Goal: Information Seeking & Learning: Find specific fact

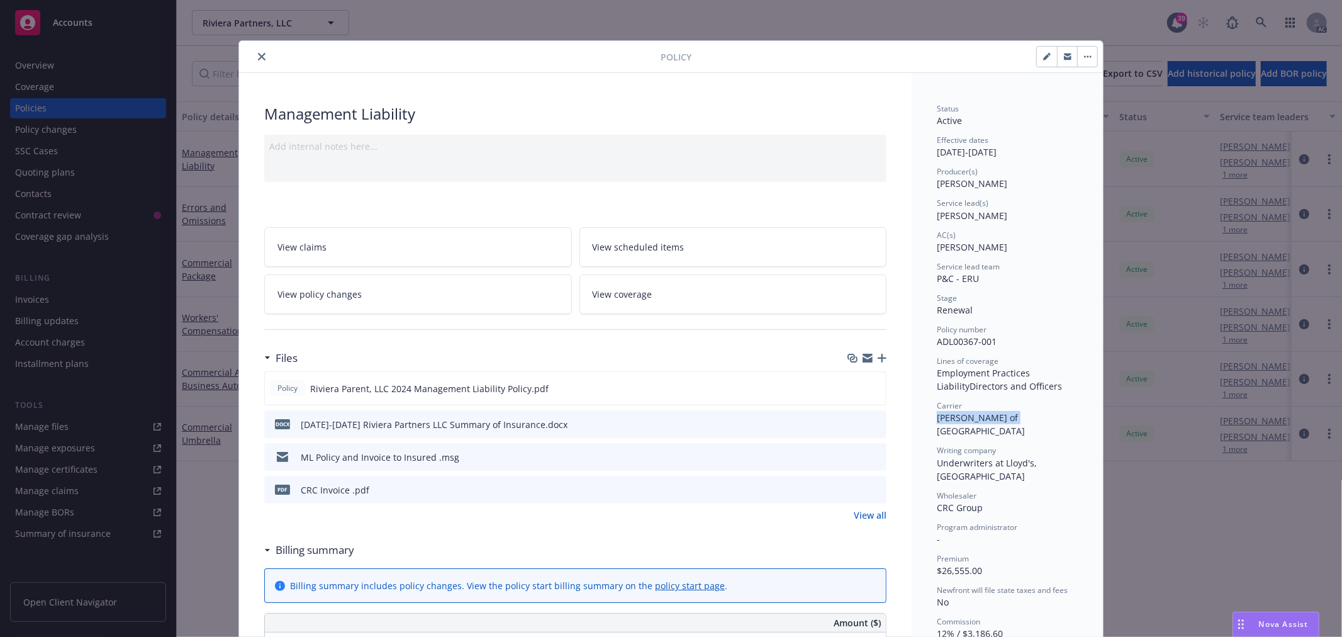
click at [258, 57] on icon "close" at bounding box center [262, 57] width 8 height 8
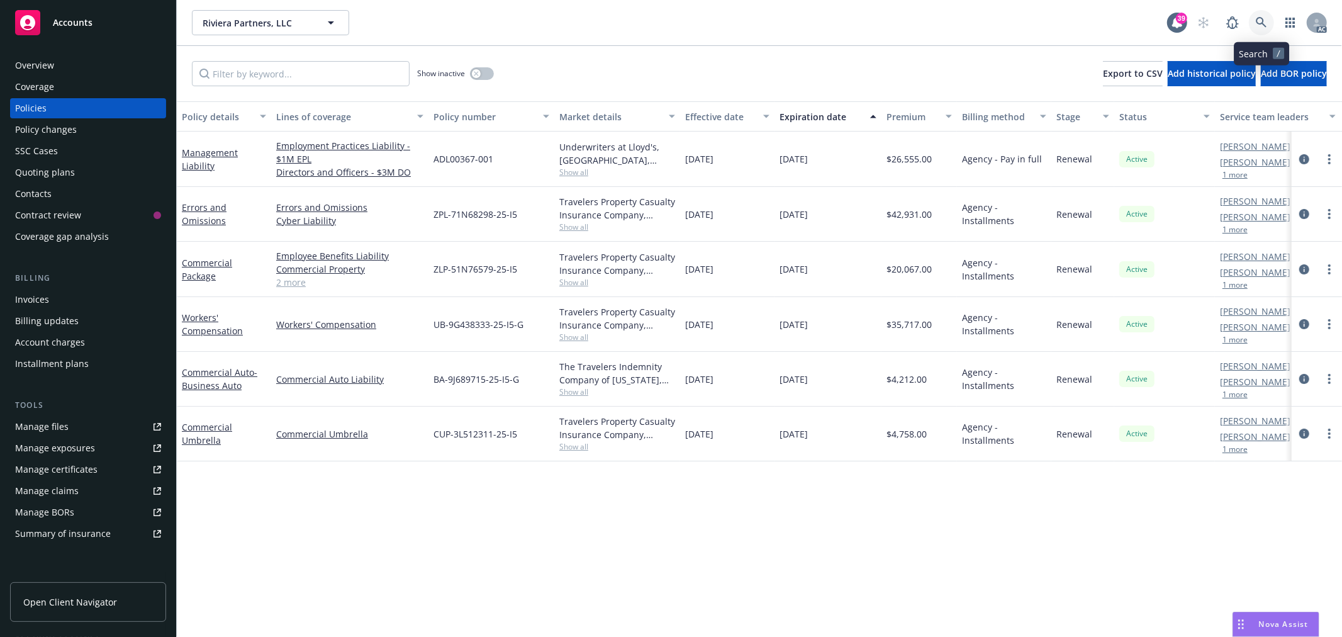
click at [1255, 21] on link at bounding box center [1261, 22] width 25 height 25
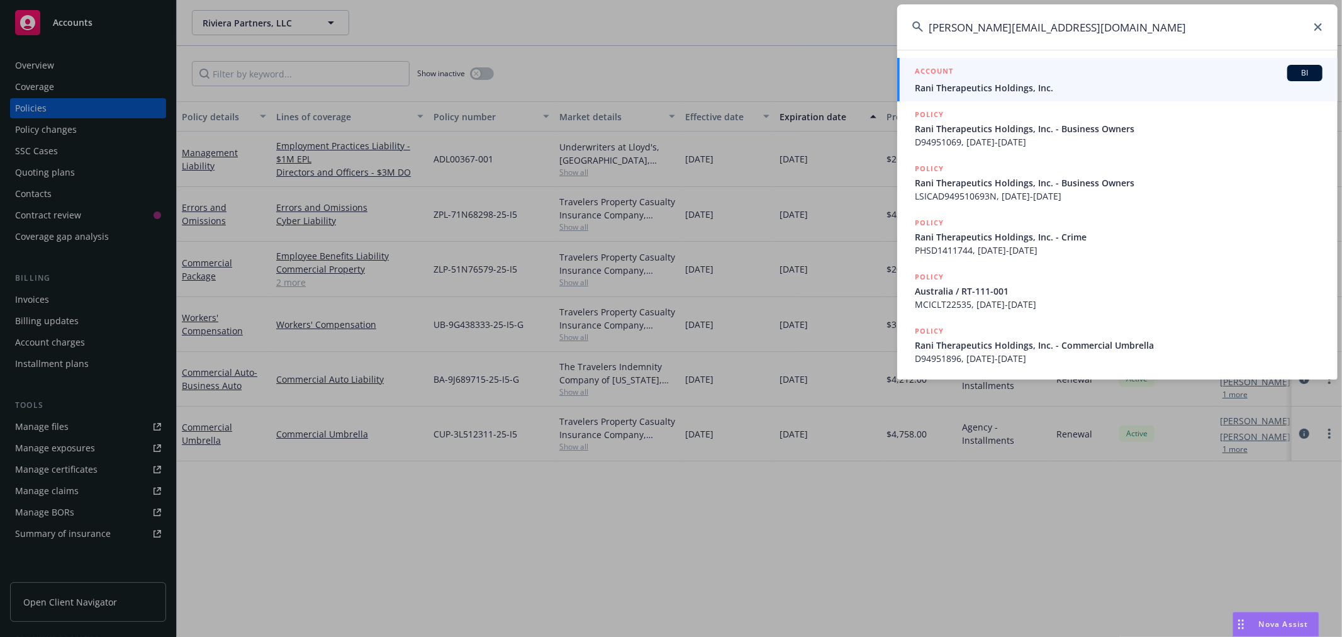
type input "[PERSON_NAME][EMAIL_ADDRESS][DOMAIN_NAME]"
click at [1080, 91] on span "Rani Therapeutics Holdings, Inc." at bounding box center [1119, 87] width 408 height 13
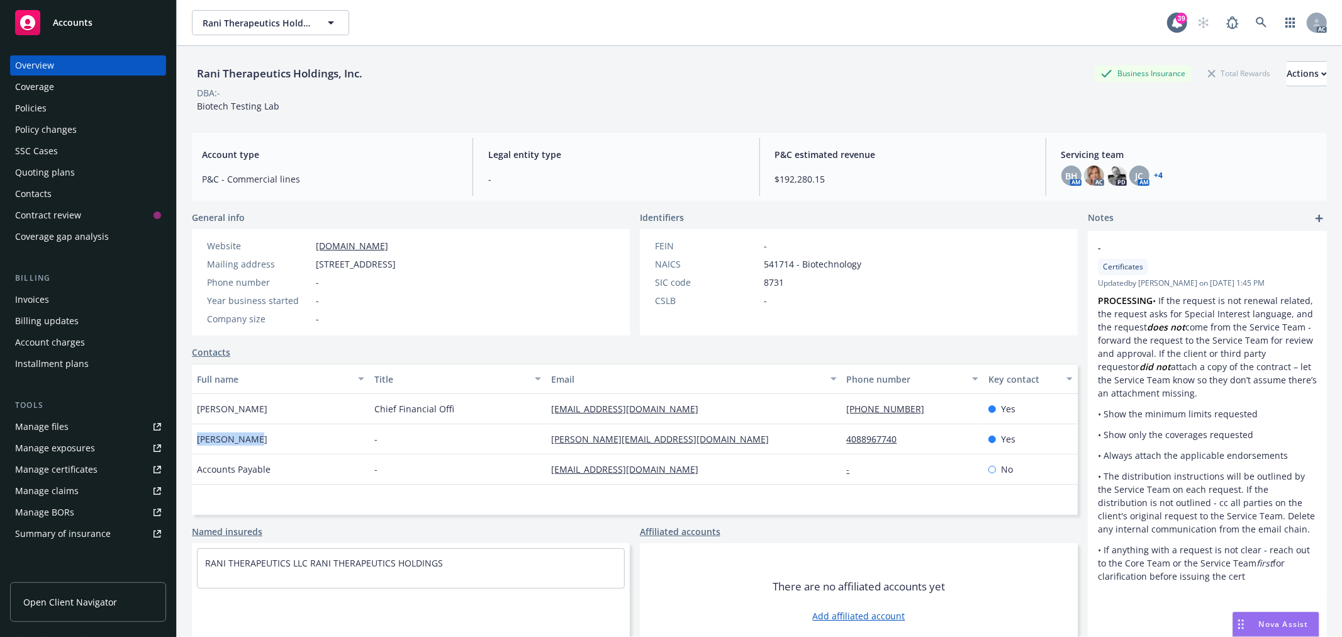
drag, startPoint x: 272, startPoint y: 438, endPoint x: 193, endPoint y: 441, distance: 79.3
click at [193, 441] on div "[PERSON_NAME]" at bounding box center [280, 439] width 177 height 30
copy span "[PERSON_NAME]"
drag, startPoint x: 834, startPoint y: 447, endPoint x: 901, endPoint y: 447, distance: 66.7
click at [901, 447] on div "4088967740" at bounding box center [913, 439] width 142 height 30
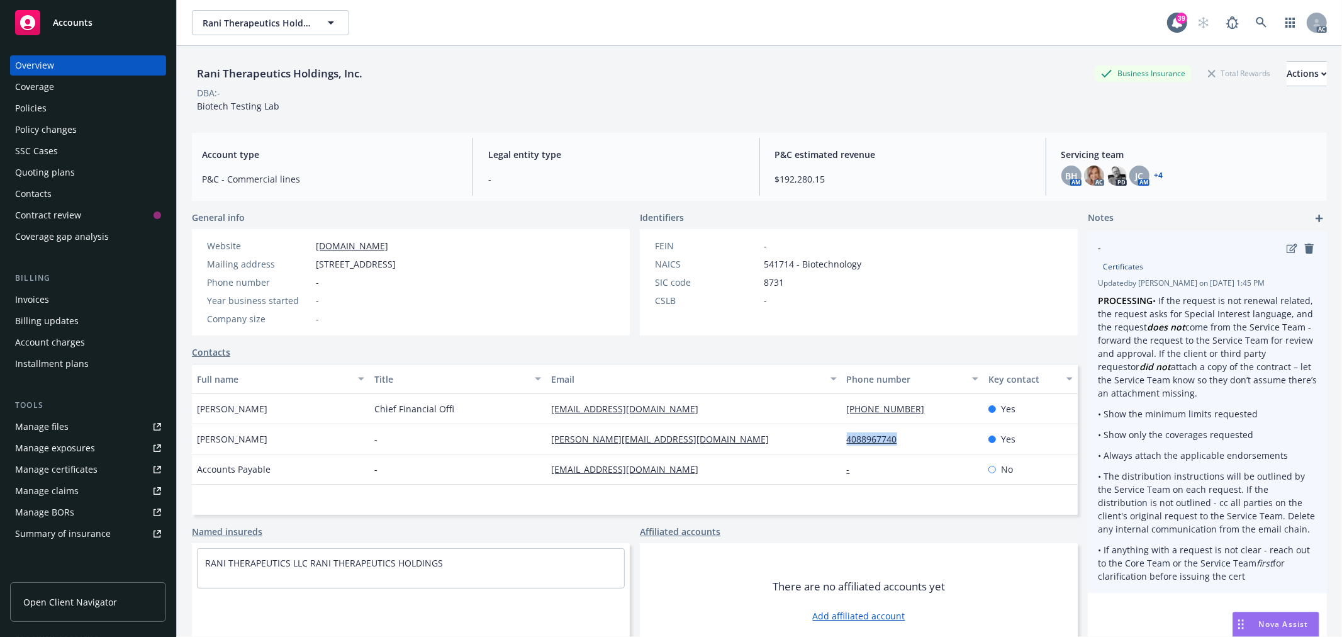
copy link "4088967740"
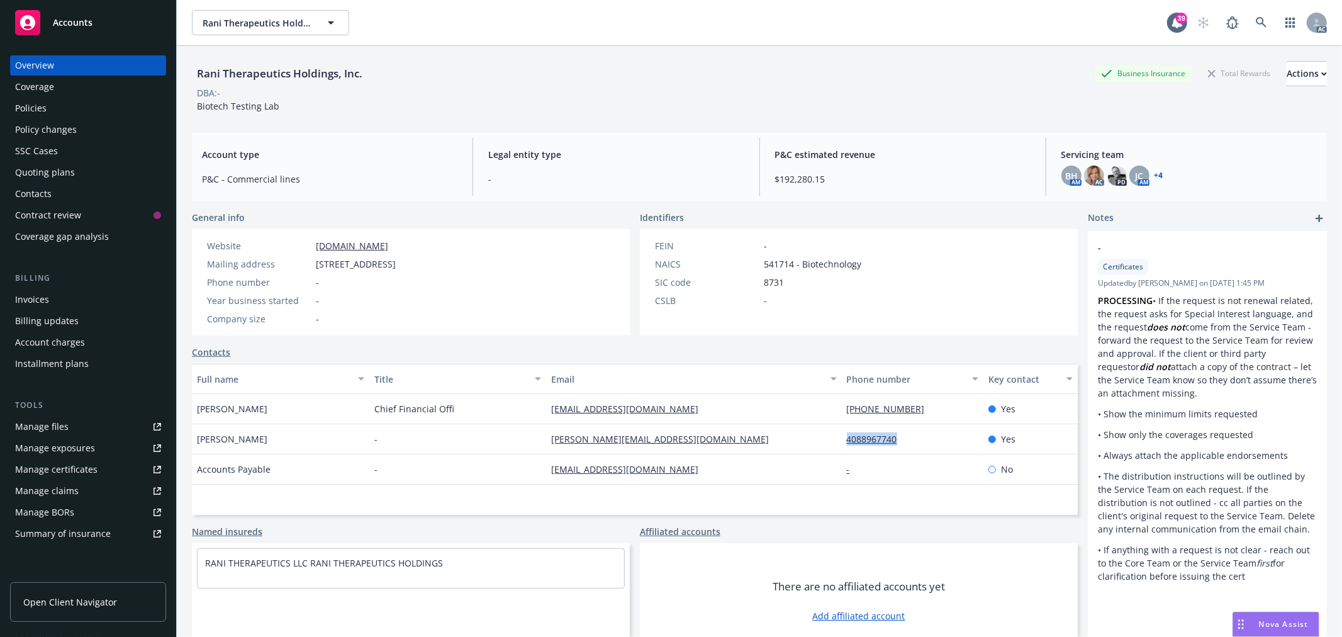
click at [35, 105] on div "Policies" at bounding box center [30, 108] width 31 height 20
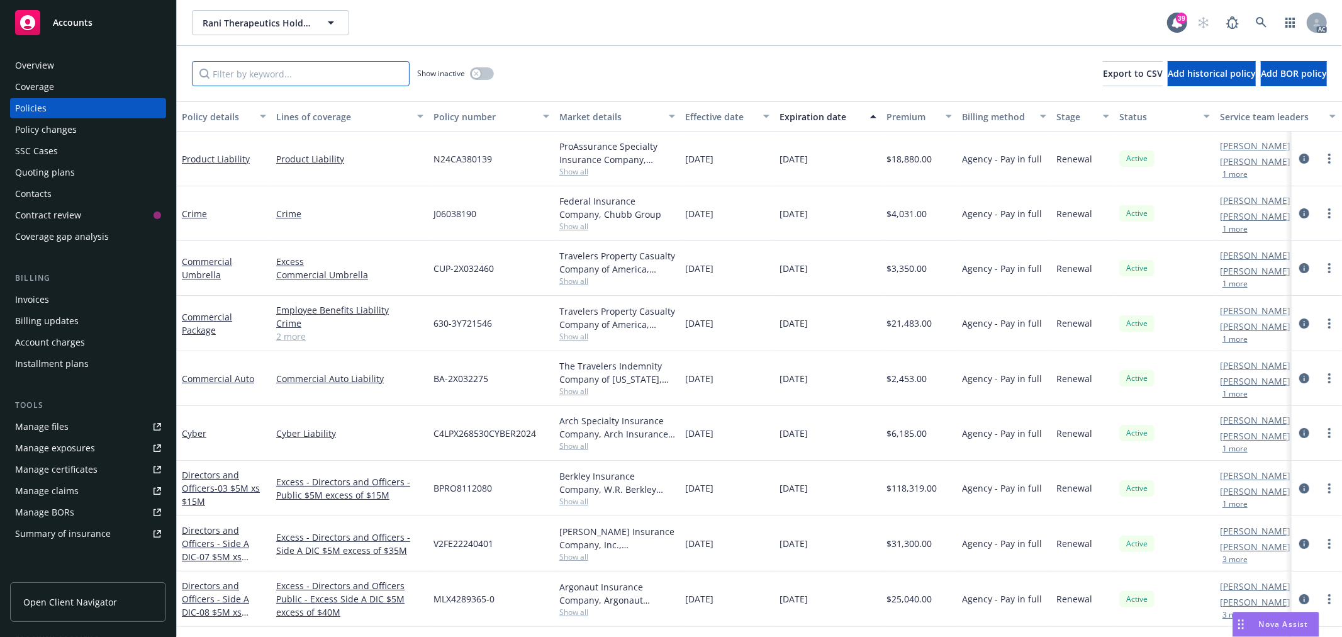
click at [317, 73] on input "Filter by keyword..." at bounding box center [301, 73] width 218 height 25
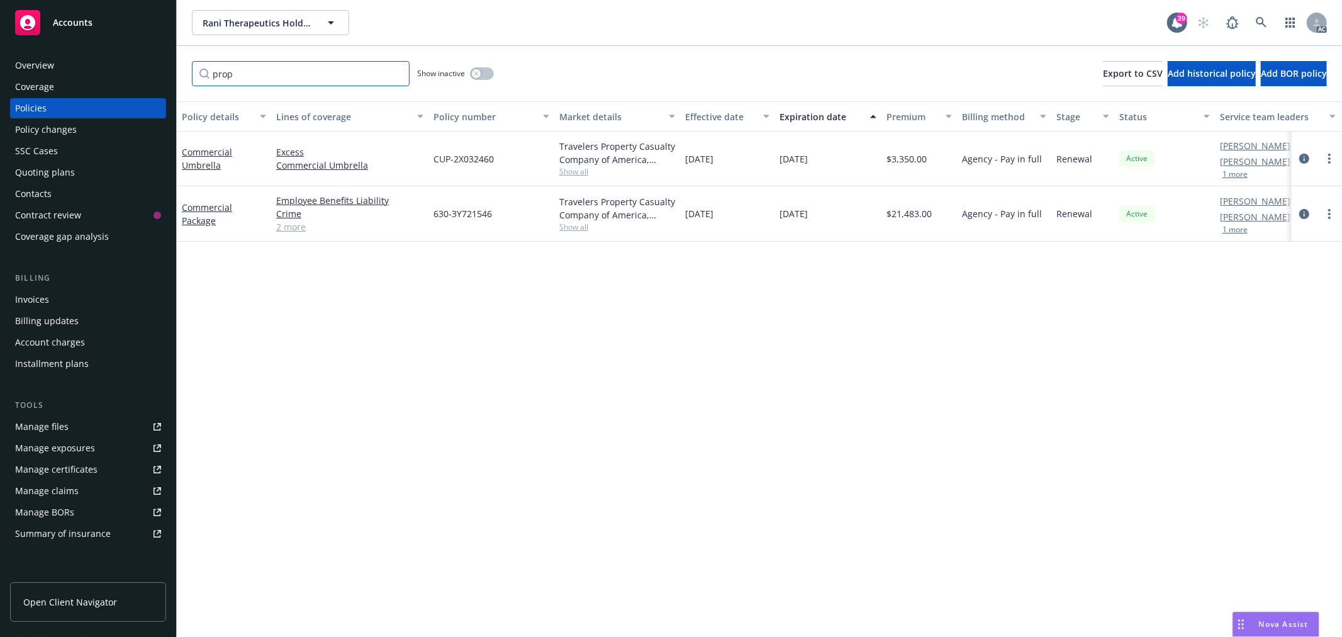
type input "prop"
click at [289, 227] on link "2 more" at bounding box center [349, 226] width 147 height 13
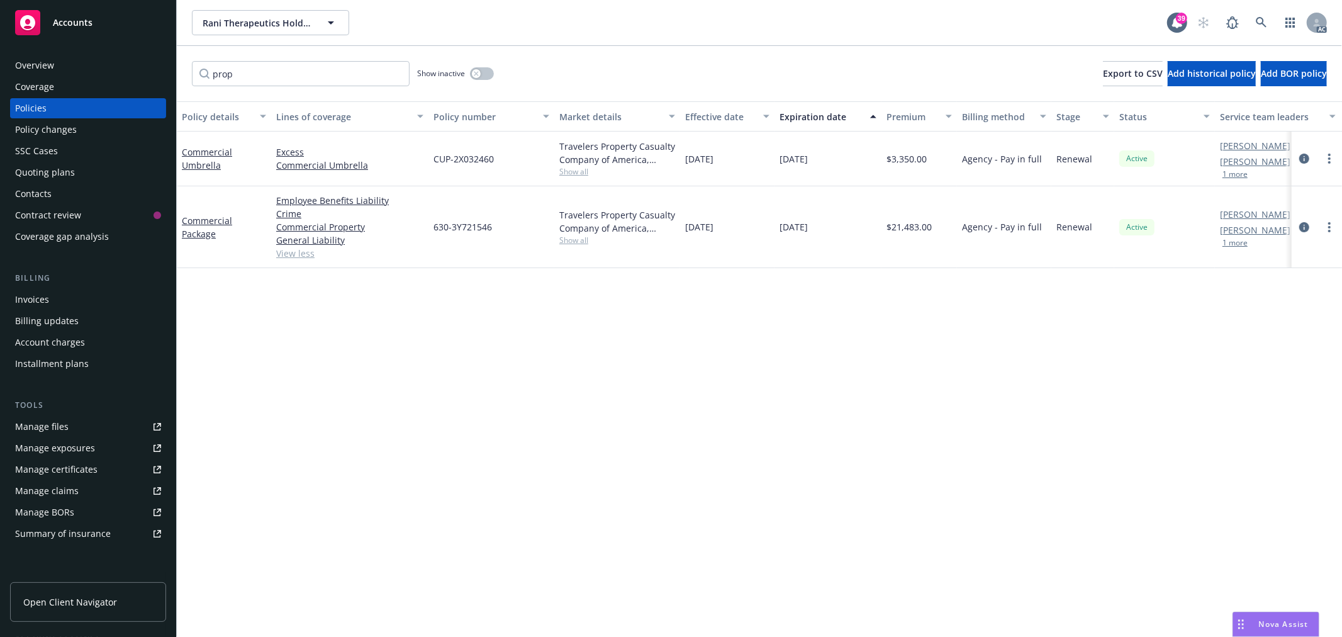
click at [467, 228] on span "630-3Y721546" at bounding box center [462, 226] width 59 height 13
click at [501, 225] on div "630-3Y721546" at bounding box center [491, 227] width 126 height 82
drag, startPoint x: 506, startPoint y: 230, endPoint x: 430, endPoint y: 230, distance: 76.1
click at [430, 230] on div "630-3Y721546" at bounding box center [491, 227] width 126 height 82
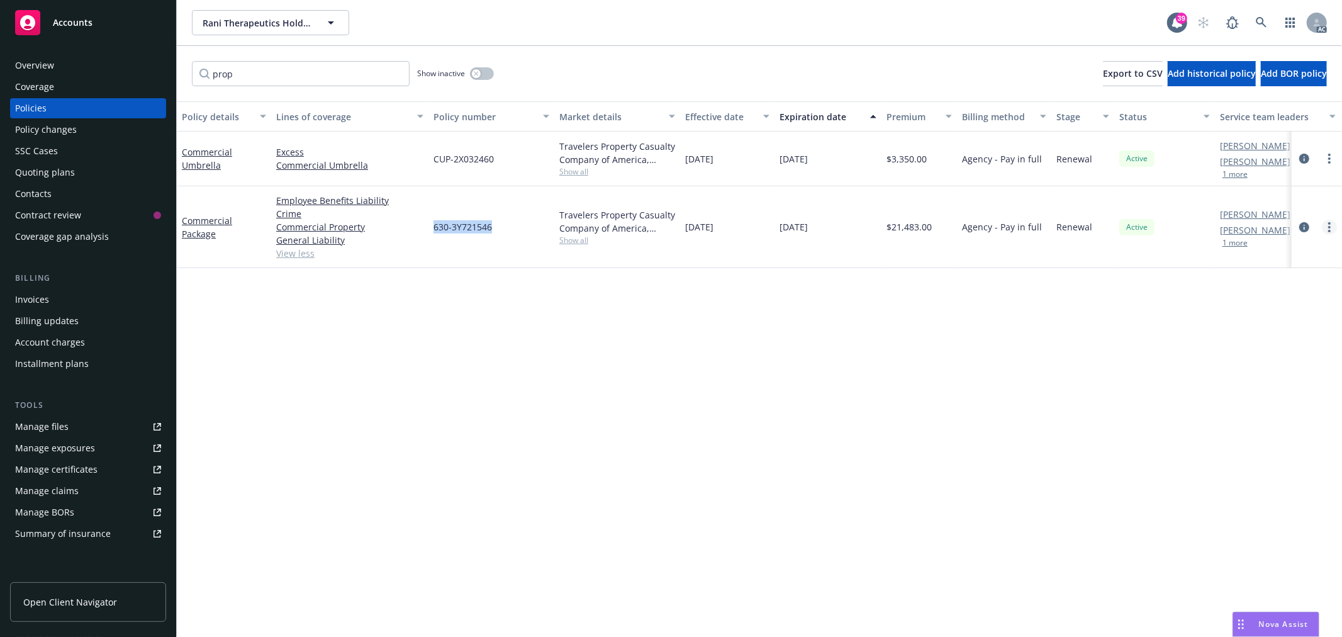
copy span "630-3Y721546"
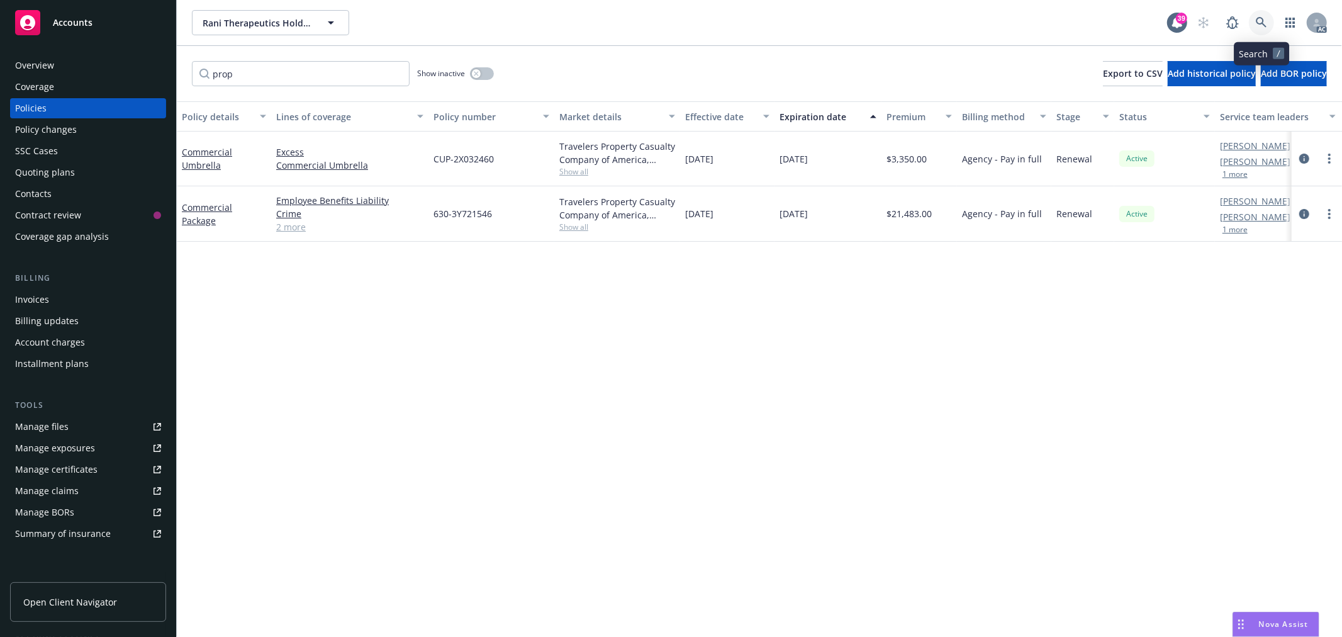
click at [1268, 19] on link at bounding box center [1261, 22] width 25 height 25
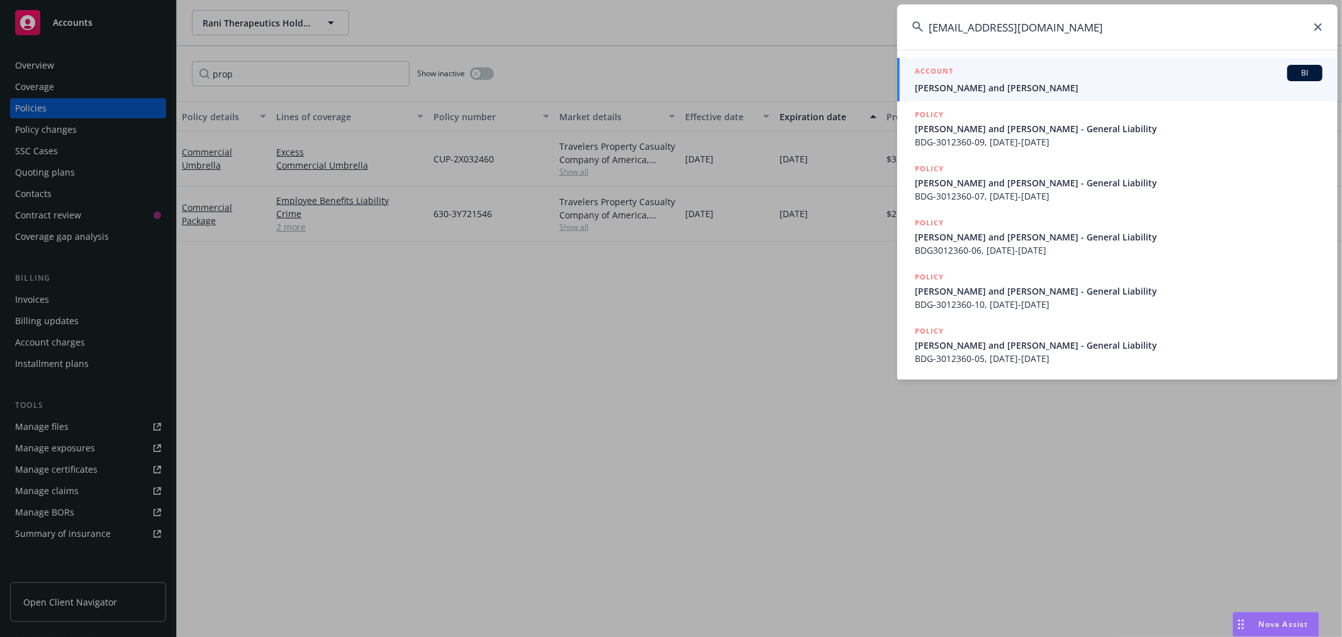
type input "[EMAIL_ADDRESS][DOMAIN_NAME]"
click at [1123, 81] on span "[PERSON_NAME] and [PERSON_NAME]" at bounding box center [1119, 87] width 408 height 13
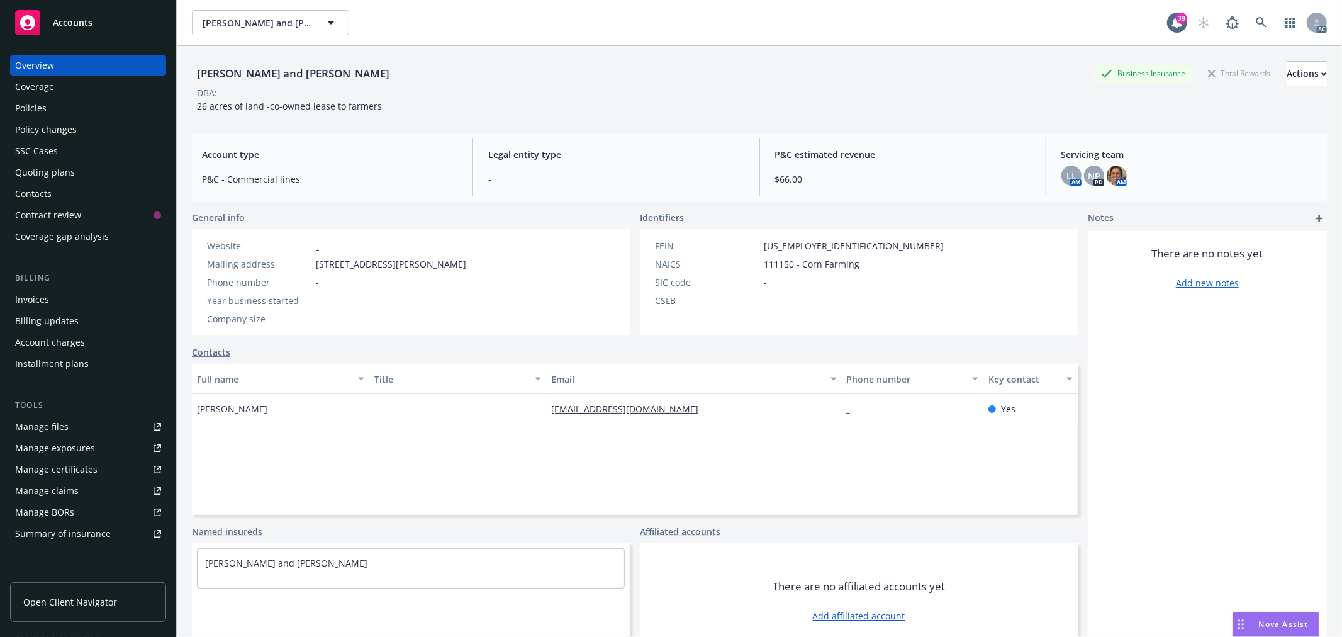
click at [52, 108] on div "Policies" at bounding box center [88, 108] width 146 height 20
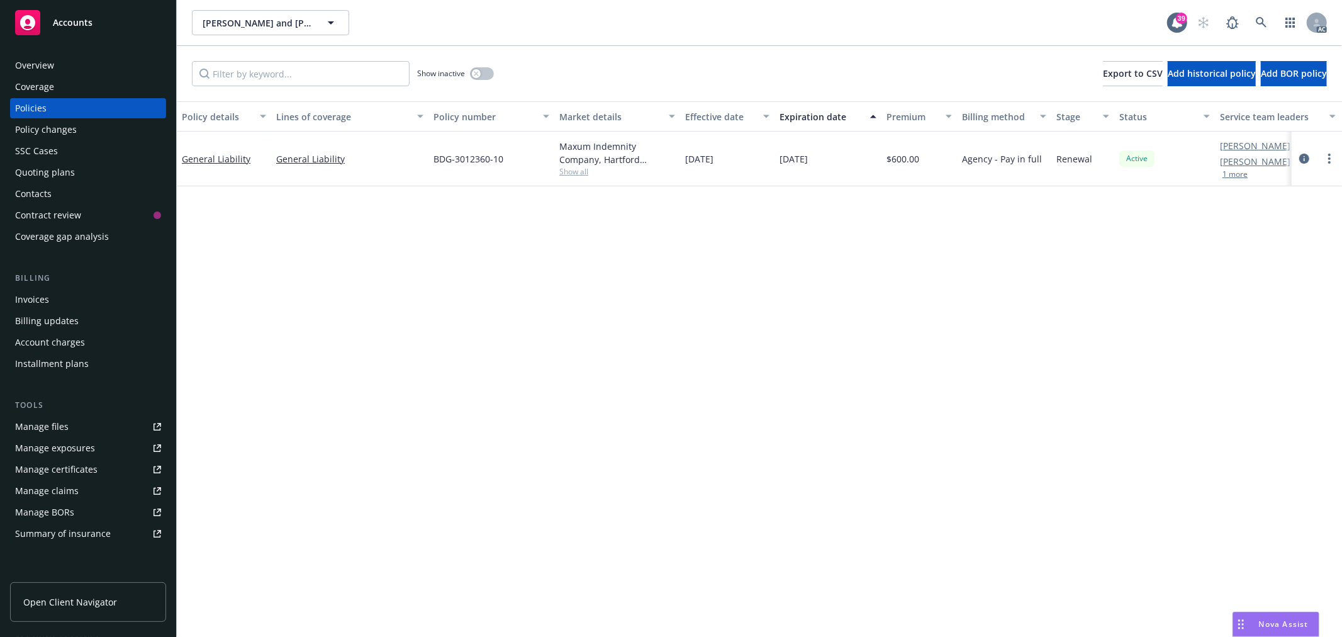
click at [71, 65] on div "Overview" at bounding box center [88, 65] width 146 height 20
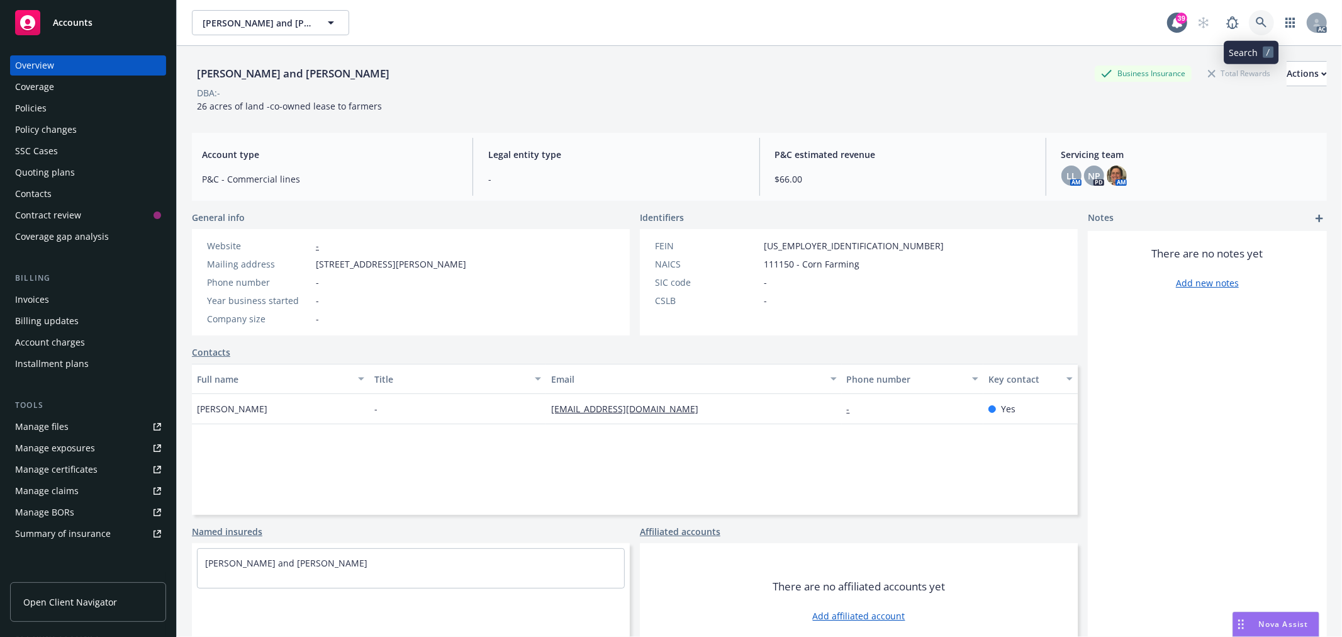
click at [1249, 19] on link at bounding box center [1261, 22] width 25 height 25
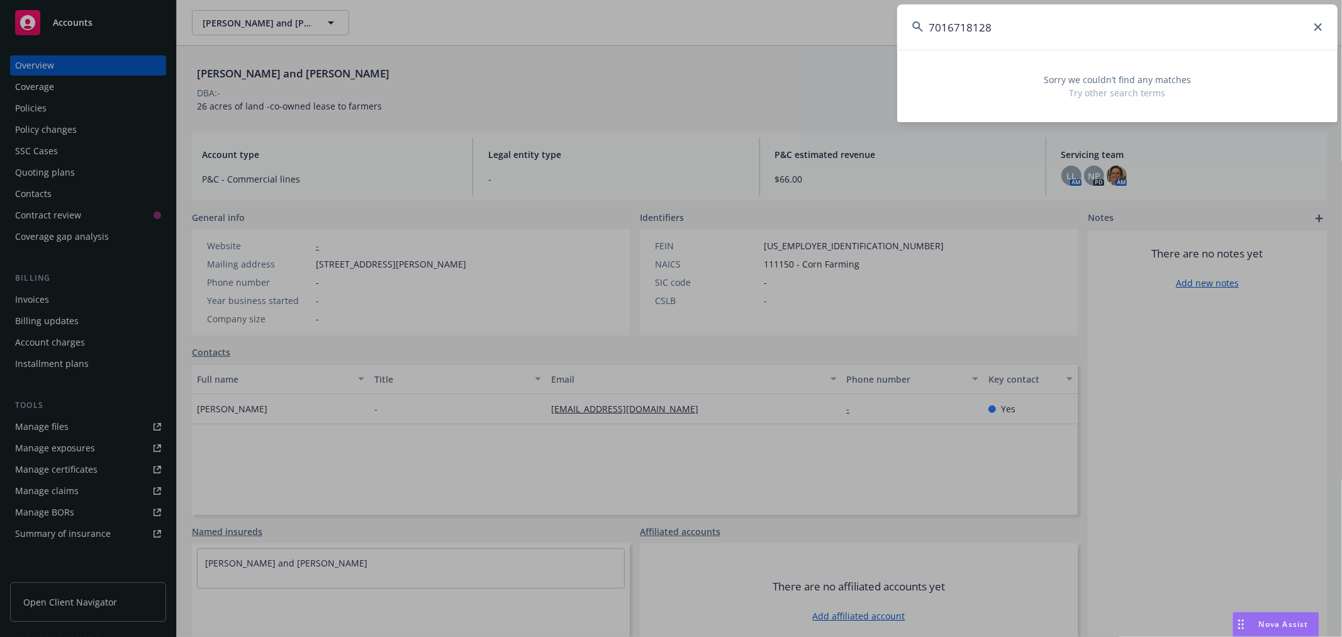
drag, startPoint x: 1022, startPoint y: 29, endPoint x: 897, endPoint y: 30, distance: 124.6
click at [897, 30] on input "7016718128" at bounding box center [1117, 26] width 440 height 45
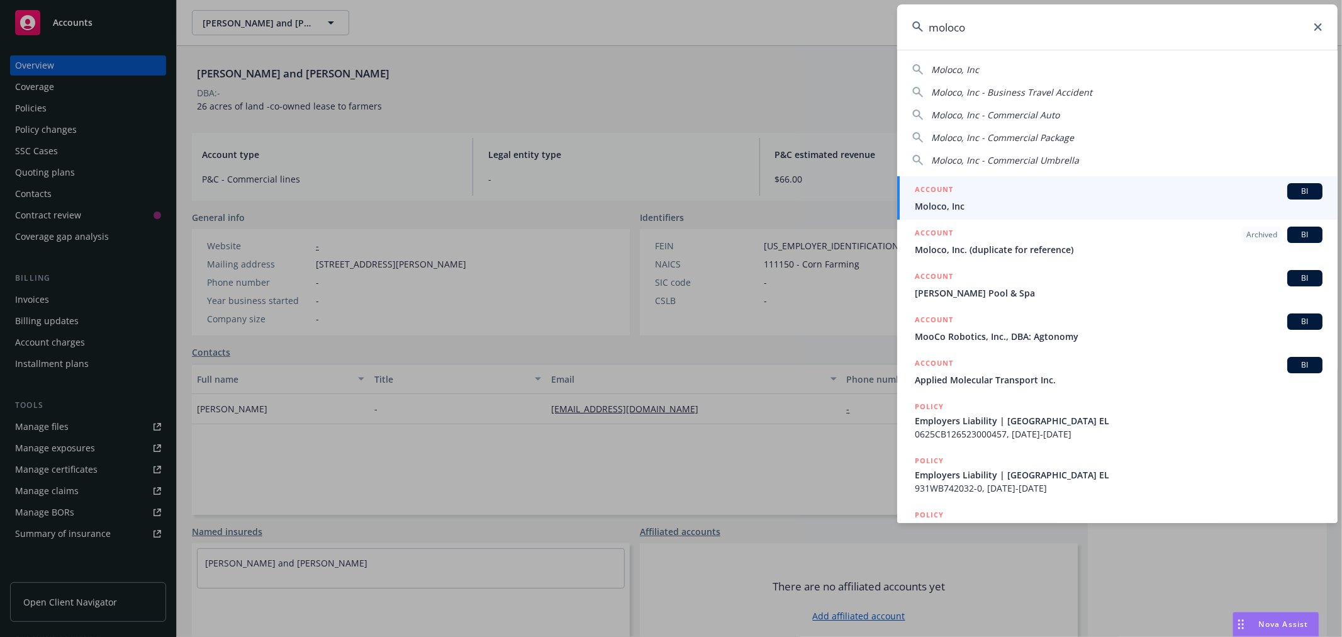
type input "moloco"
click at [1173, 195] on div "ACCOUNT BI" at bounding box center [1119, 191] width 408 height 16
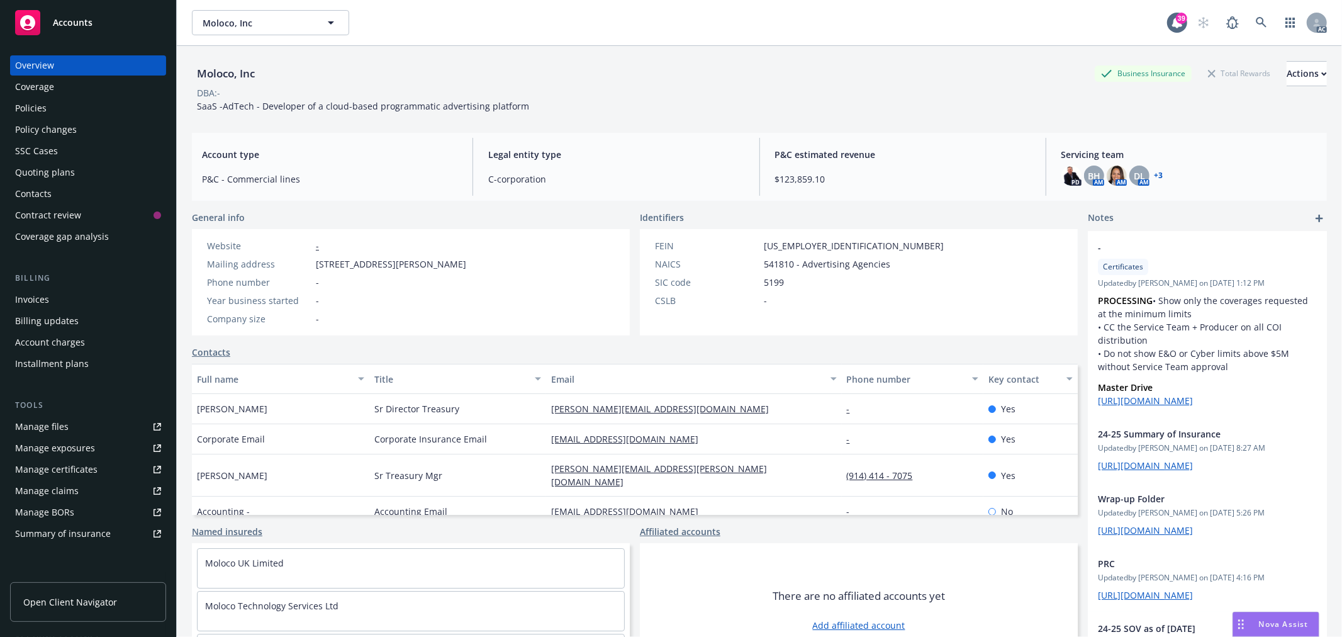
click at [42, 103] on div "Policies" at bounding box center [30, 108] width 31 height 20
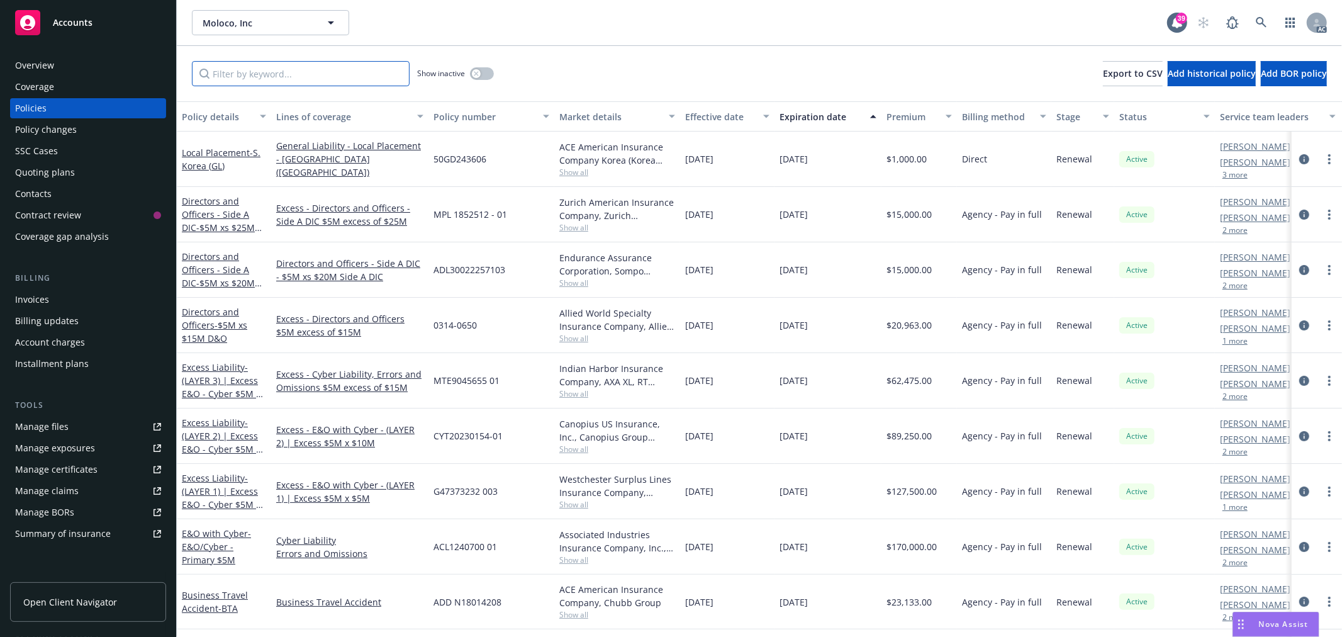
click at [318, 77] on input "Filter by keyword..." at bounding box center [301, 73] width 218 height 25
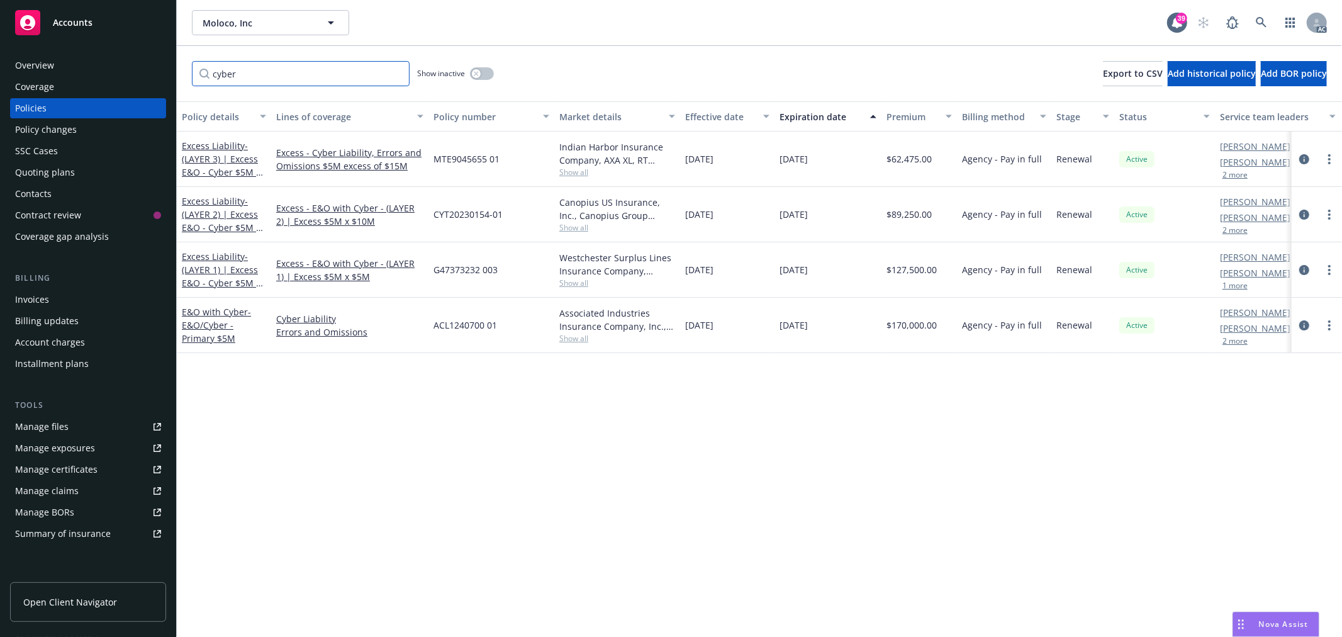
type input "cyber"
drag, startPoint x: 512, startPoint y: 327, endPoint x: 431, endPoint y: 327, distance: 81.2
click at [431, 327] on div "ACL1240700 01" at bounding box center [491, 325] width 126 height 55
copy span "ACL1240700 01"
click at [215, 312] on link "E&O with Cyber - E&O/Cyber - Primary $5M" at bounding box center [216, 325] width 69 height 38
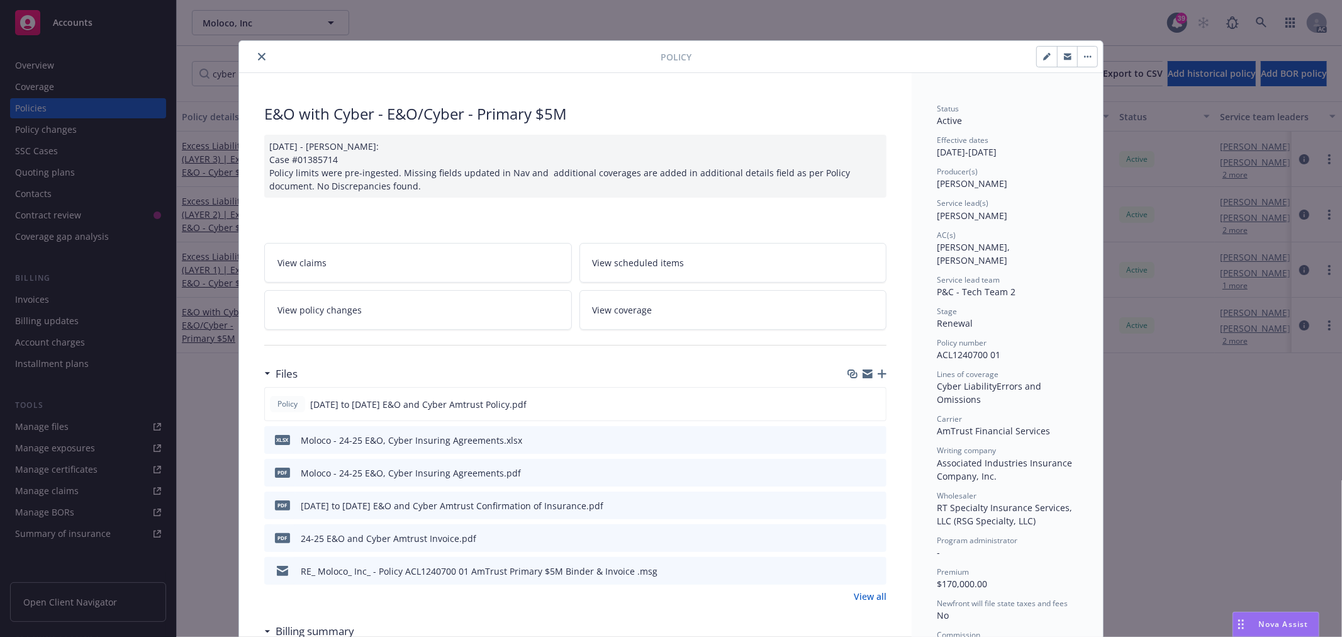
click at [258, 53] on icon "close" at bounding box center [262, 57] width 8 height 8
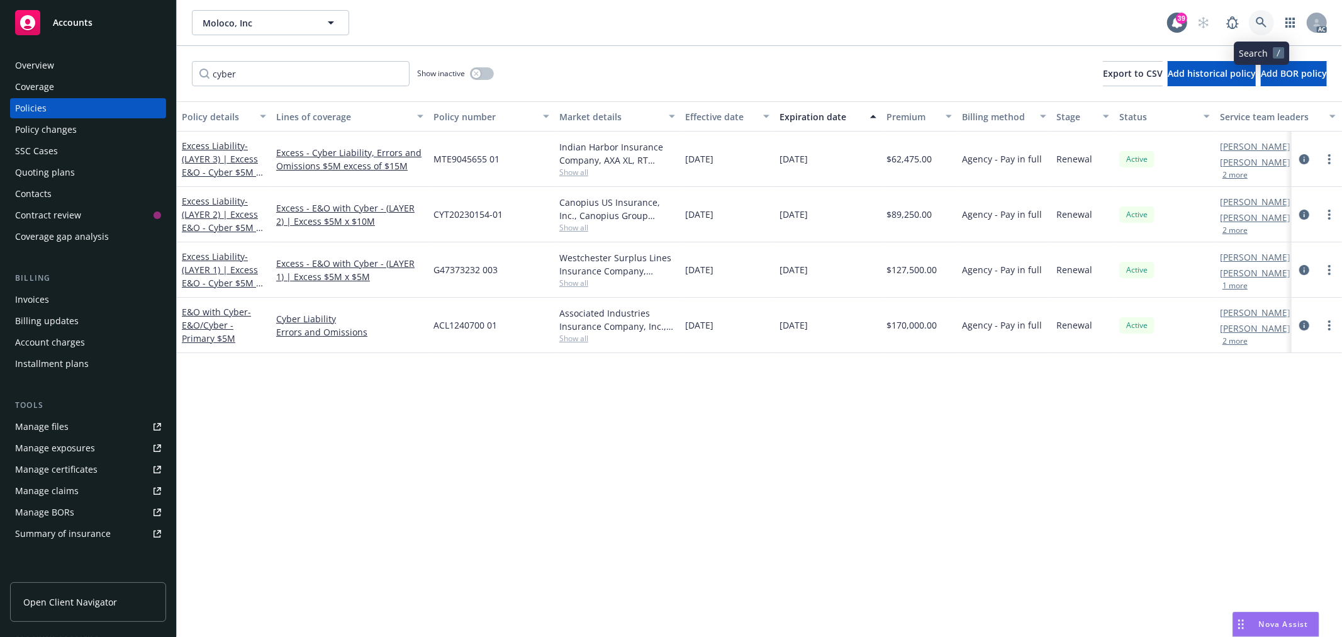
click at [1260, 17] on icon at bounding box center [1261, 22] width 11 height 11
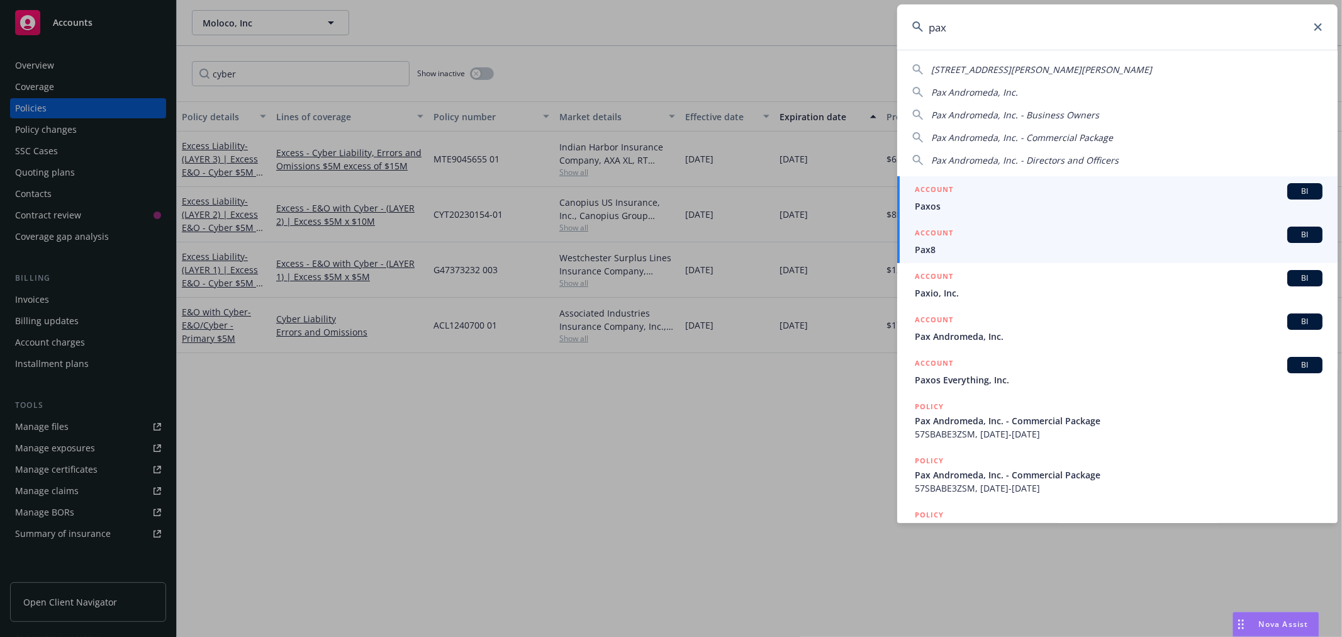
type input "pax"
click at [983, 248] on span "Pax8" at bounding box center [1119, 249] width 408 height 13
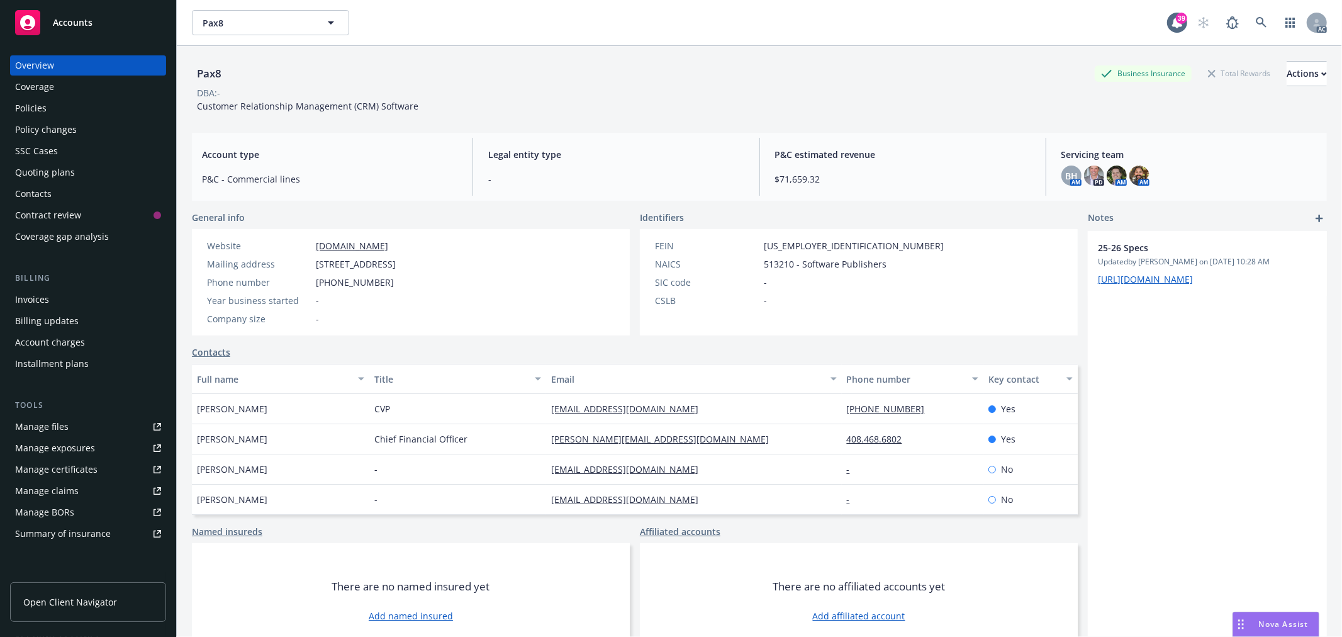
click at [41, 104] on div "Policies" at bounding box center [30, 108] width 31 height 20
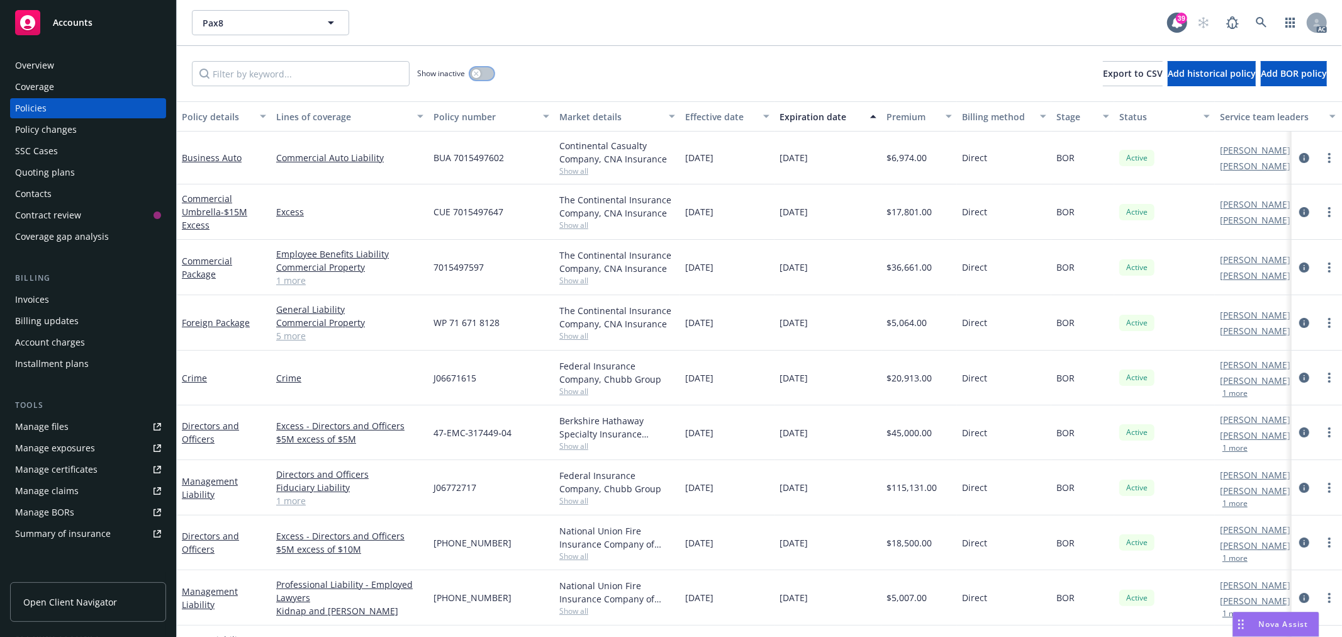
click at [489, 76] on button "button" at bounding box center [482, 73] width 24 height 13
click at [310, 72] on input "Filter by keyword..." at bounding box center [301, 73] width 218 height 25
paste input "7016718128"
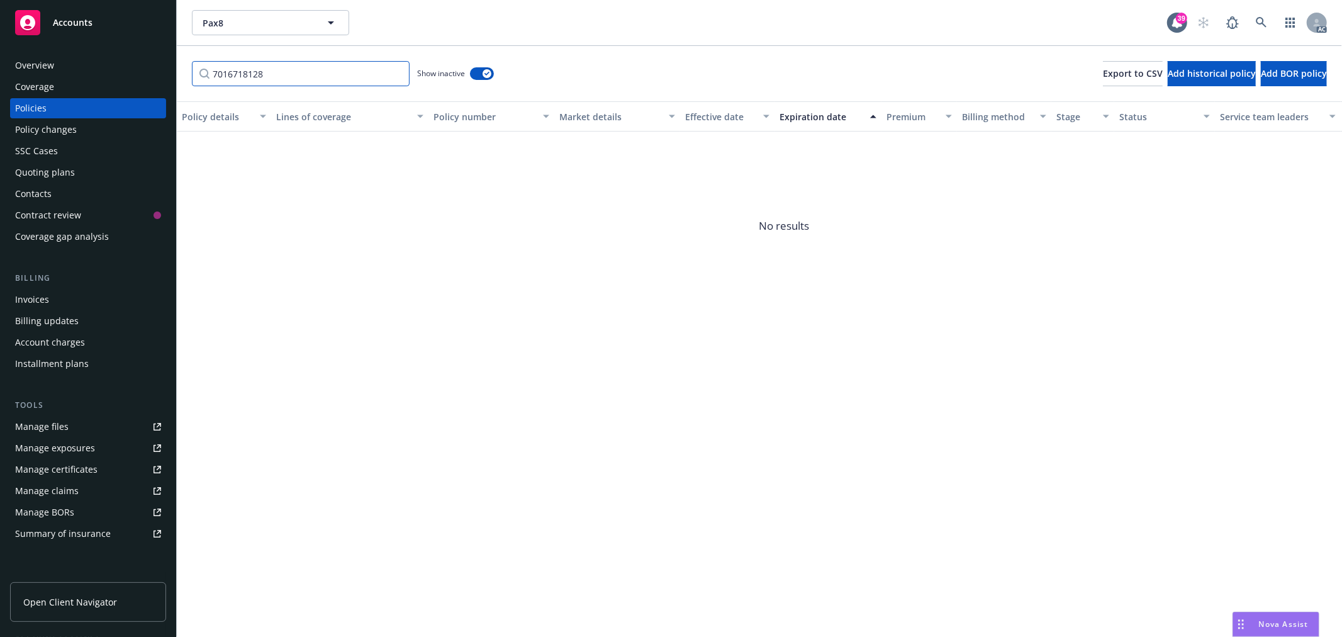
type input "7016718128"
click at [398, 72] on input "7016718128" at bounding box center [301, 73] width 218 height 25
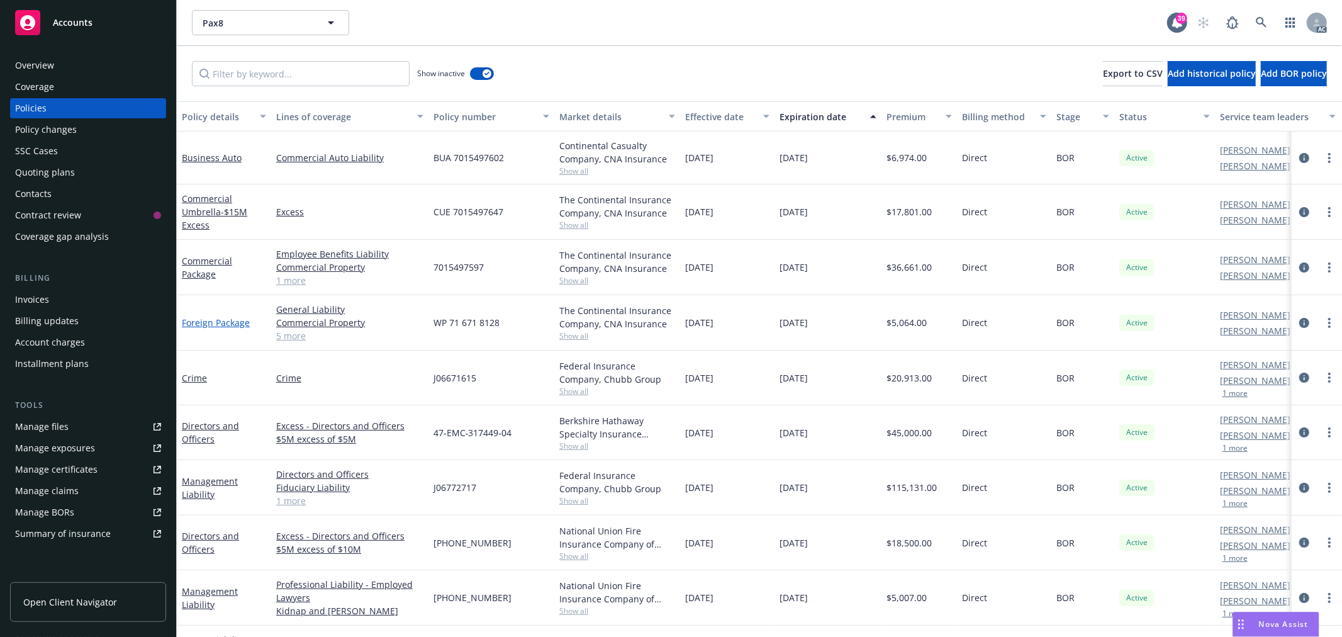
click at [218, 323] on link "Foreign Package" at bounding box center [216, 322] width 68 height 12
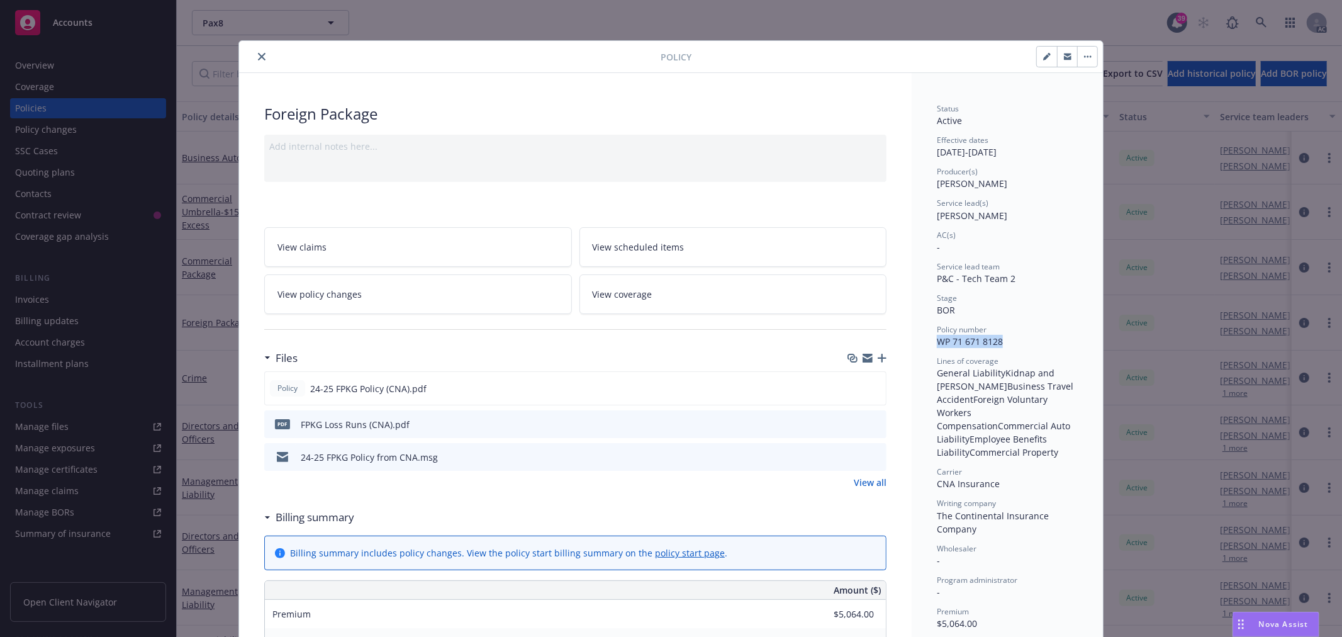
drag, startPoint x: 1002, startPoint y: 337, endPoint x: 932, endPoint y: 341, distance: 69.9
click at [937, 341] on div "Policy number WP 71 671 8128" at bounding box center [1007, 336] width 141 height 24
copy span "WP 71 671 8128"
click at [871, 388] on icon "preview file" at bounding box center [873, 387] width 11 height 9
click at [258, 57] on icon "close" at bounding box center [262, 57] width 8 height 8
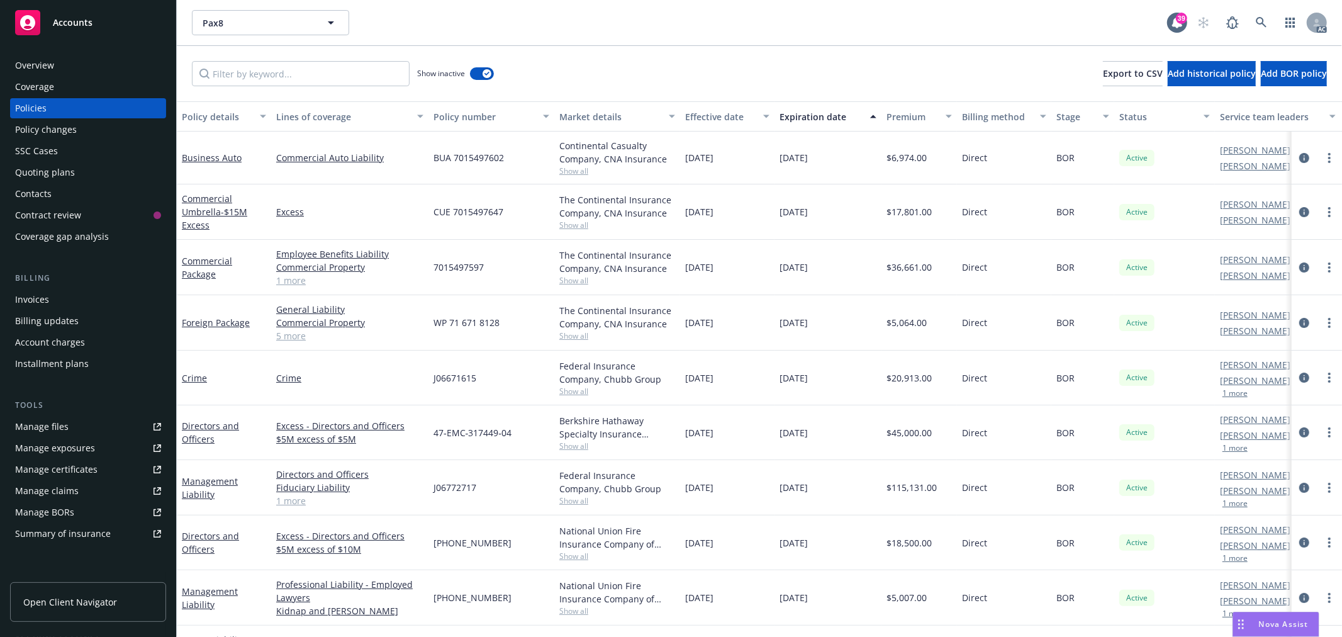
click at [61, 65] on div "Overview" at bounding box center [88, 65] width 146 height 20
